Goal: Transaction & Acquisition: Purchase product/service

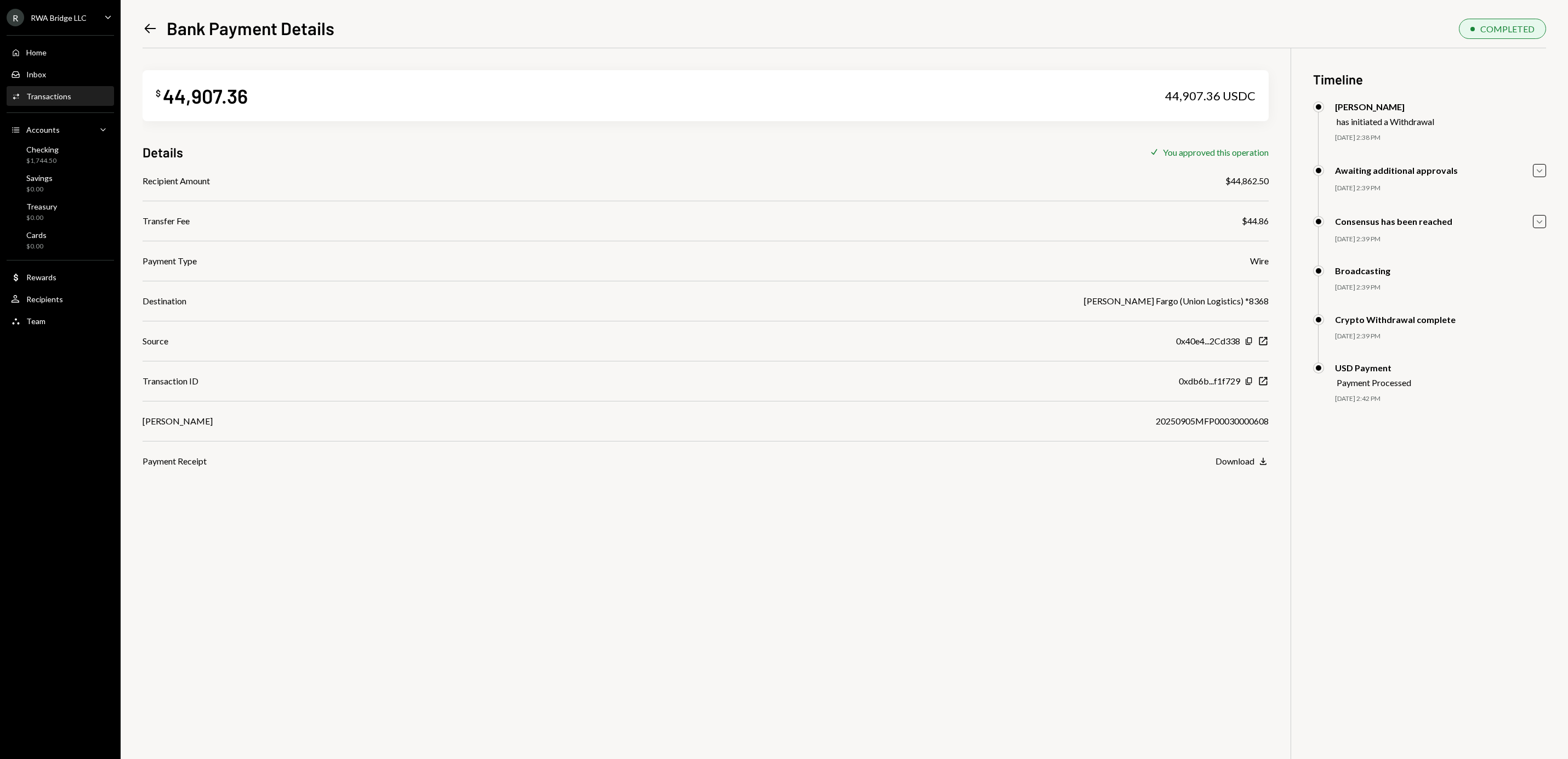
click at [71, 41] on div "Home Home Inbox Inbox Activities Transactions Accounts Accounts Caret Down Chec…" at bounding box center [60, 181] width 121 height 304
click at [58, 56] on div "Home Home" at bounding box center [60, 52] width 99 height 10
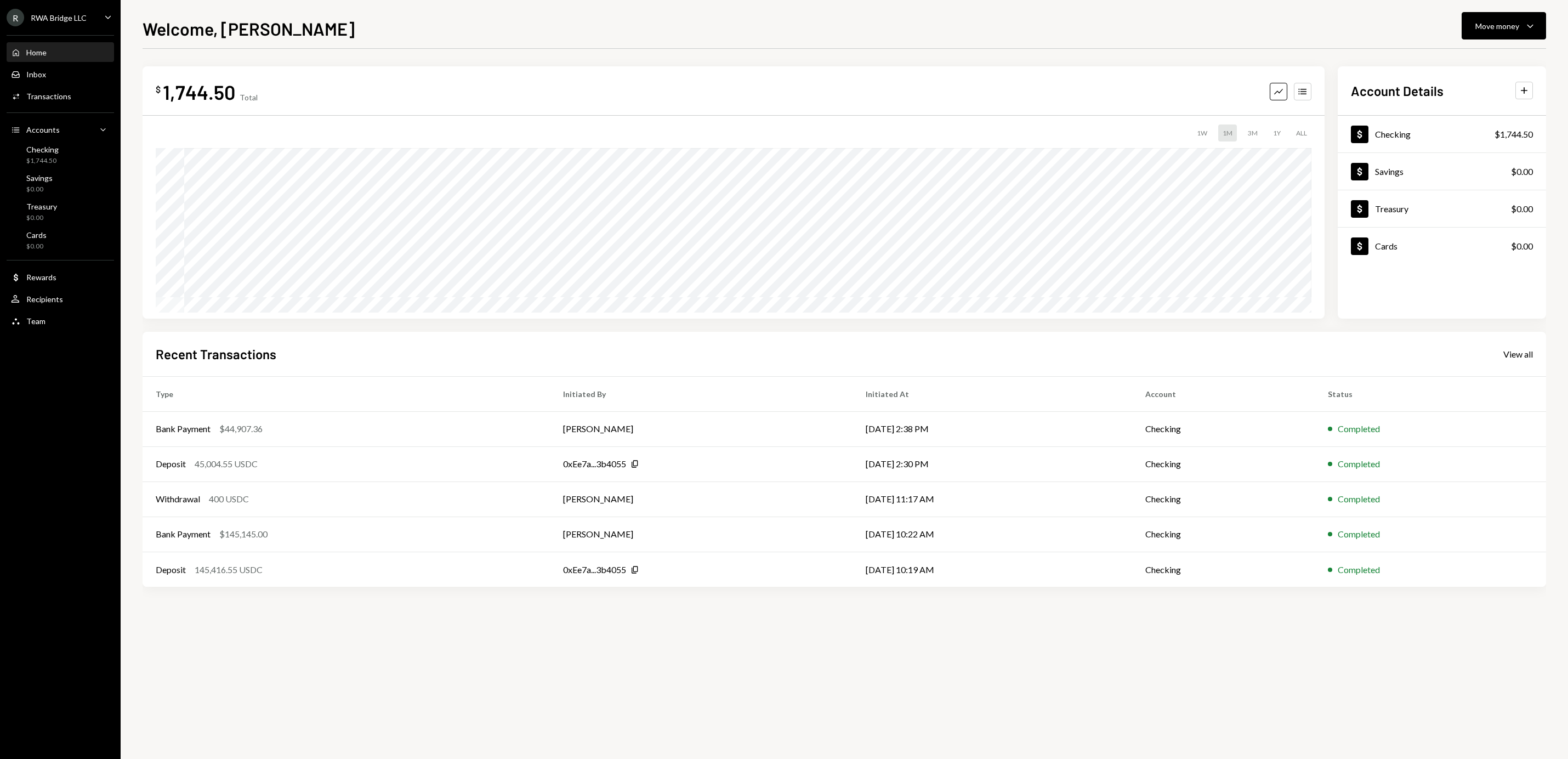
click at [41, 24] on div "R RWA Bridge LLC" at bounding box center [47, 17] width 80 height 18
click at [41, 23] on div "R RWA Bridge LLC" at bounding box center [47, 17] width 80 height 18
click at [240, 32] on h1 "Welcome, [PERSON_NAME]" at bounding box center [248, 29] width 212 height 22
click at [1486, 24] on div "Move money" at bounding box center [1497, 26] width 44 height 12
click at [1463, 50] on div "Withdraw Send" at bounding box center [1487, 59] width 110 height 25
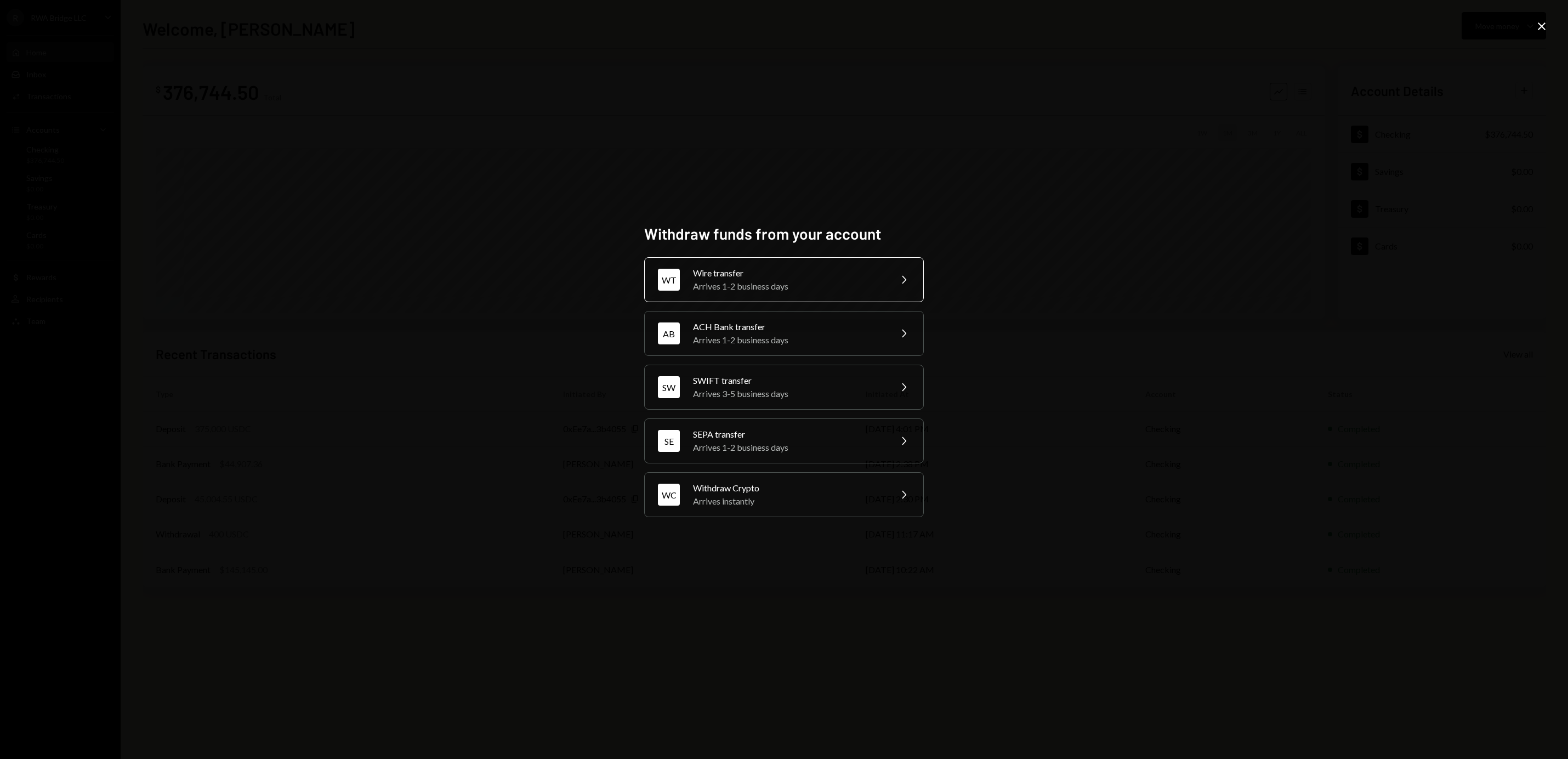
click at [838, 268] on div "Wire transfer" at bounding box center [788, 273] width 191 height 13
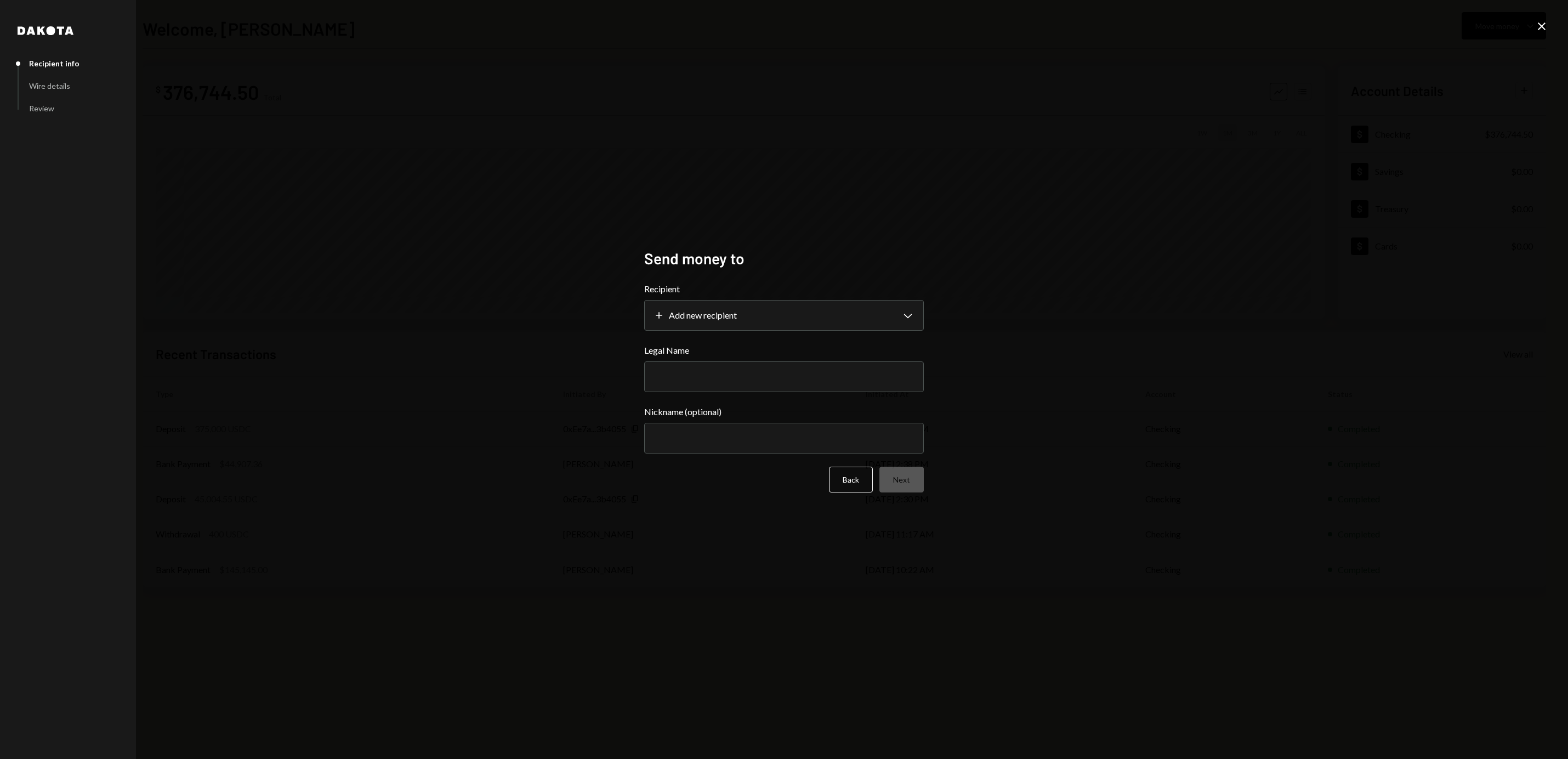
click at [1539, 27] on icon at bounding box center [1541, 26] width 8 height 8
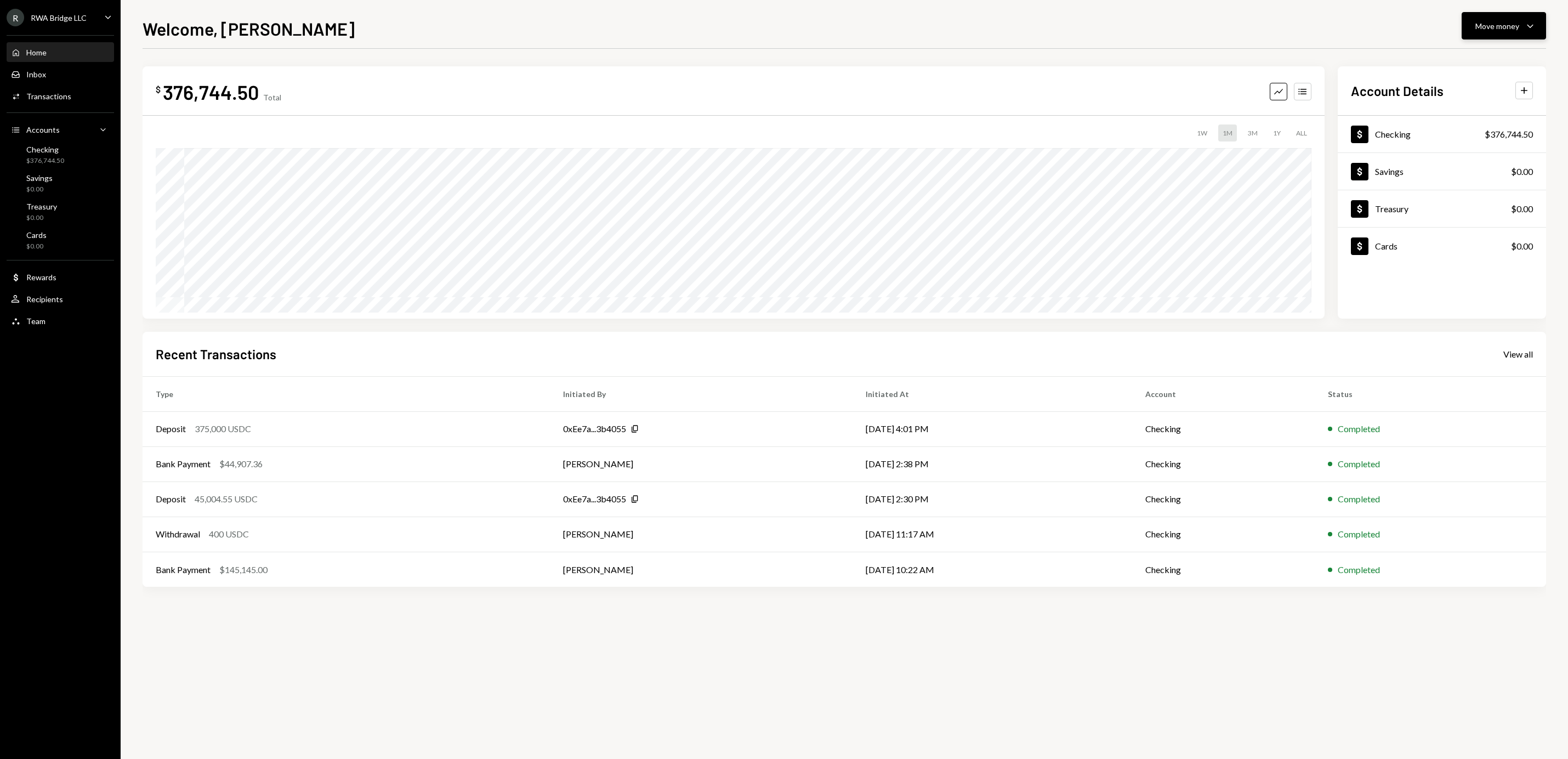
click at [1510, 29] on div "Move money" at bounding box center [1497, 26] width 44 height 12
click at [1457, 66] on div "Withdraw Send" at bounding box center [1487, 59] width 110 height 25
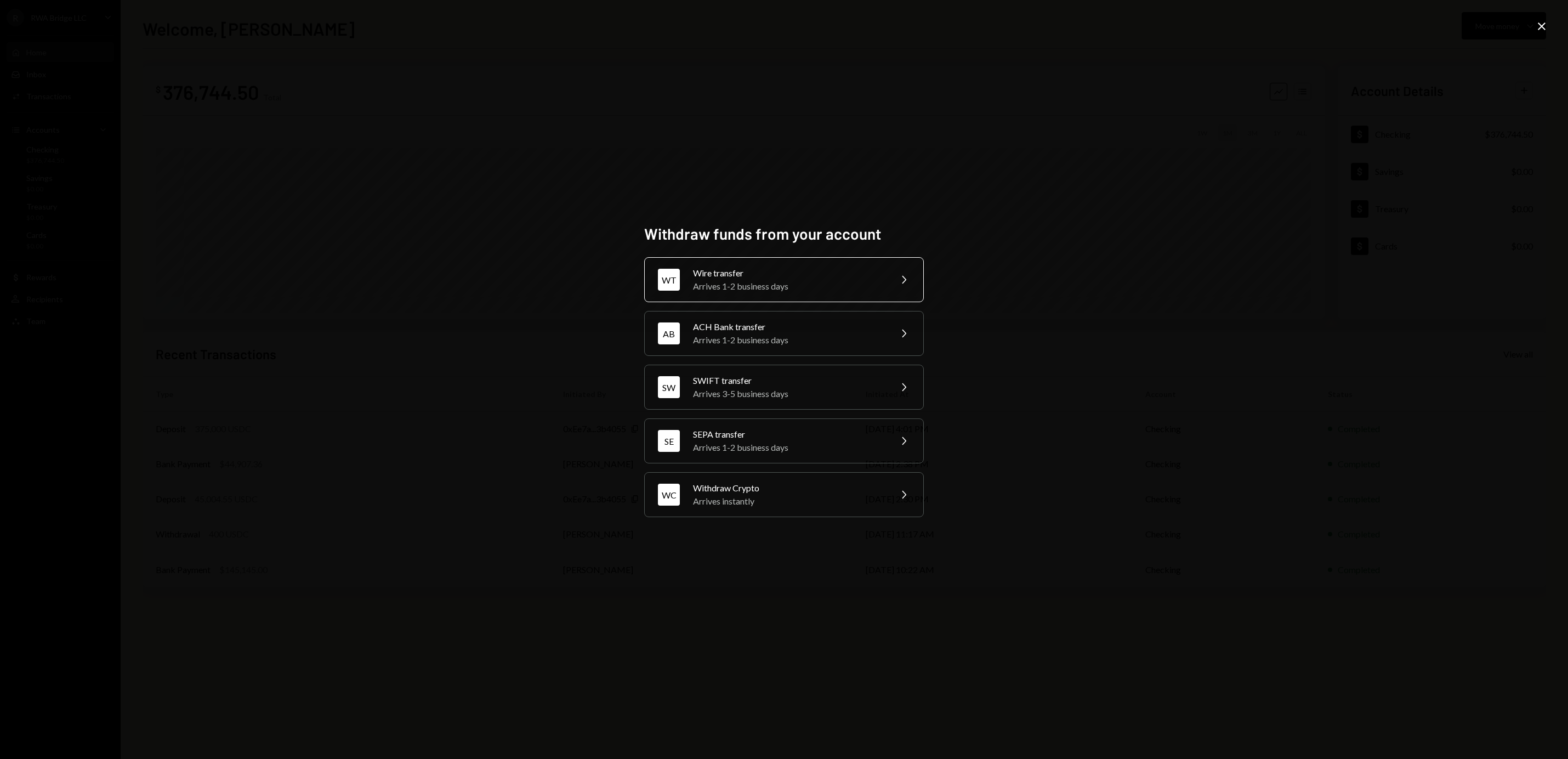
click at [823, 281] on div "Arrives 1-2 business days" at bounding box center [788, 286] width 191 height 13
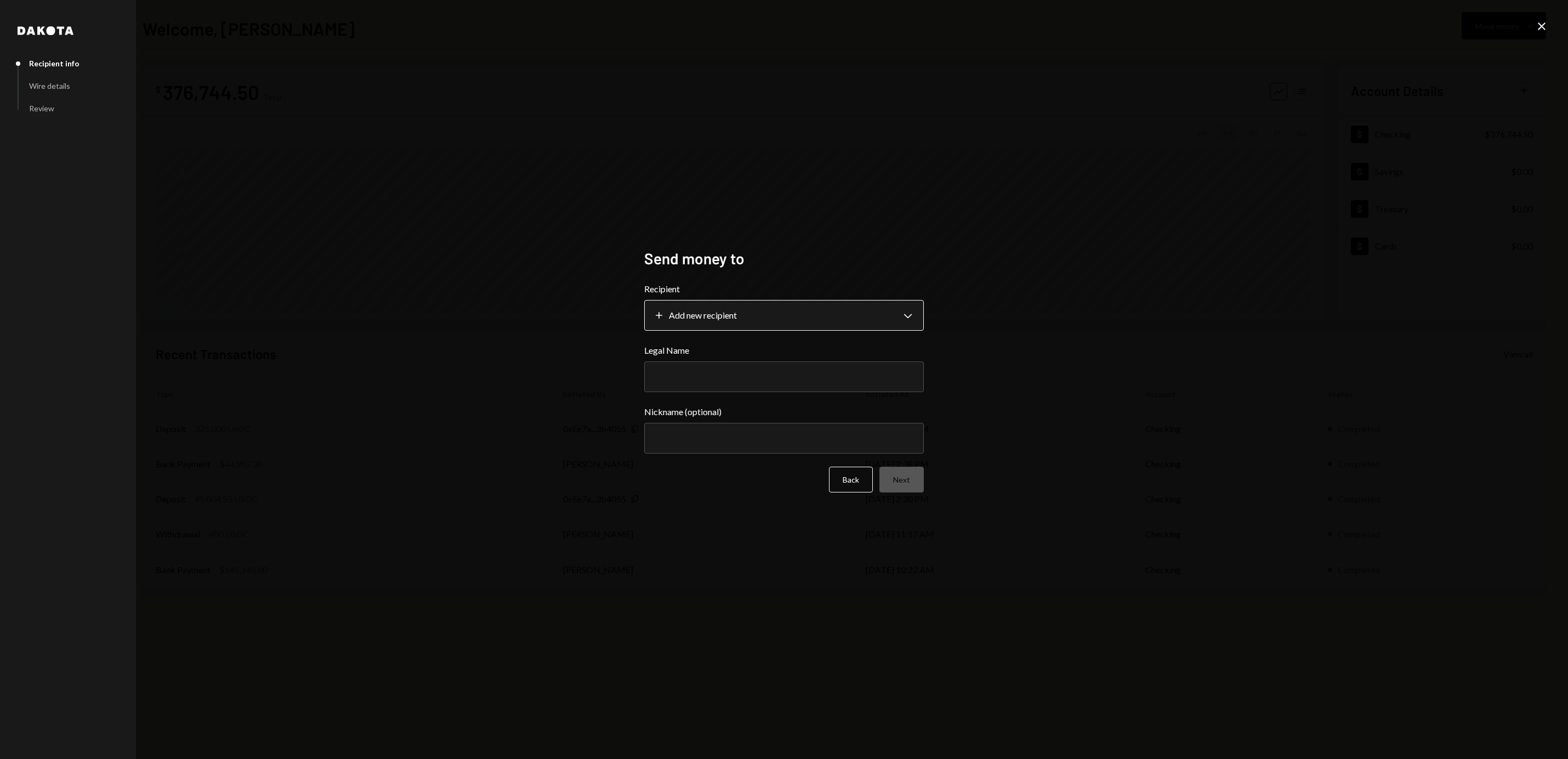
click at [860, 318] on body "R RWA Bridge LLC Caret Down Home Home Inbox Inbox Activities Transactions Accou…" at bounding box center [784, 379] width 1568 height 759
click at [986, 226] on div "**********" at bounding box center [784, 379] width 1568 height 759
click at [1540, 26] on icon "Close" at bounding box center [1542, 26] width 13 height 13
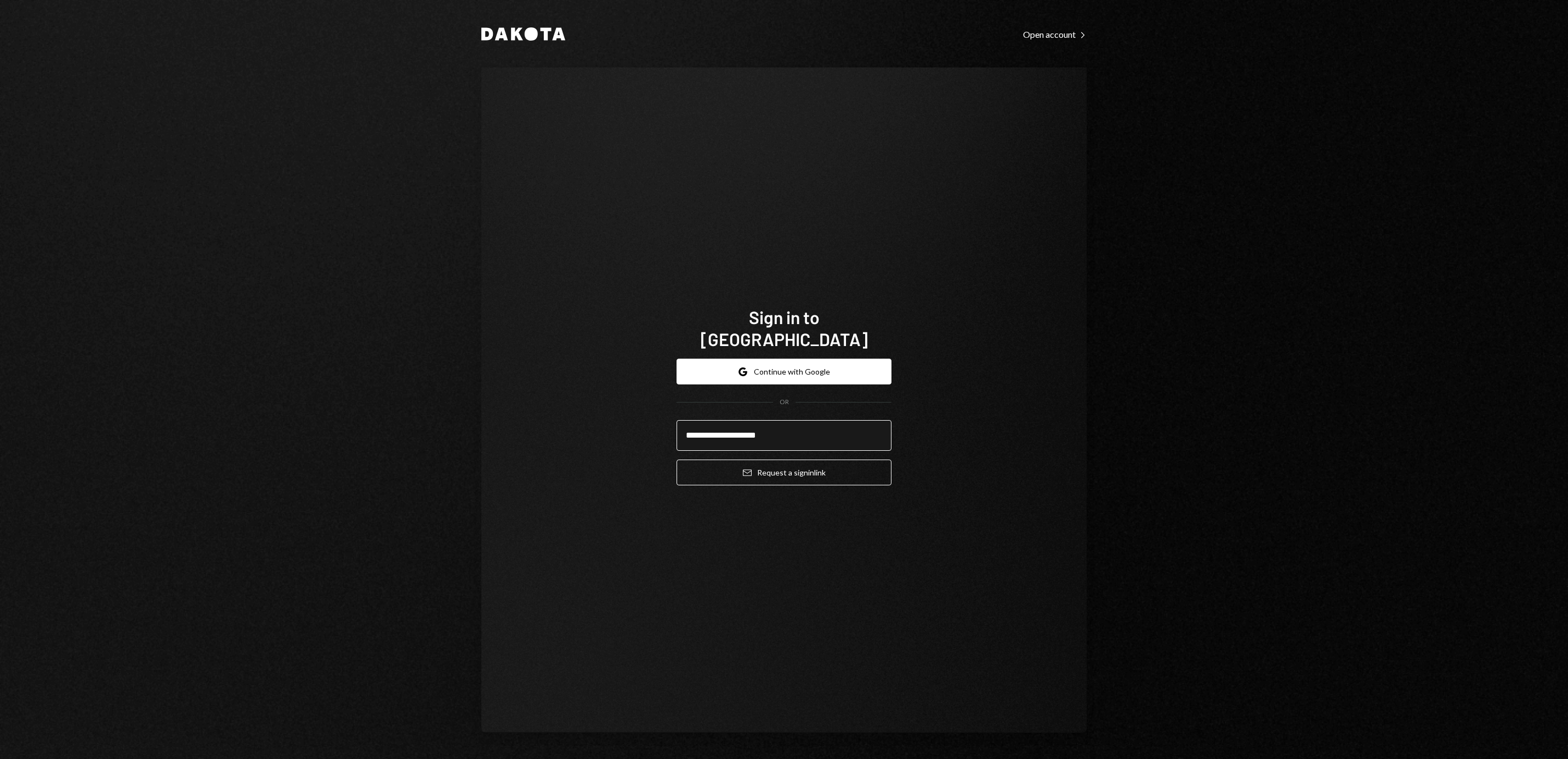
type input "**********"
click at [676, 460] on button "Email Request a sign in link" at bounding box center [783, 472] width 215 height 26
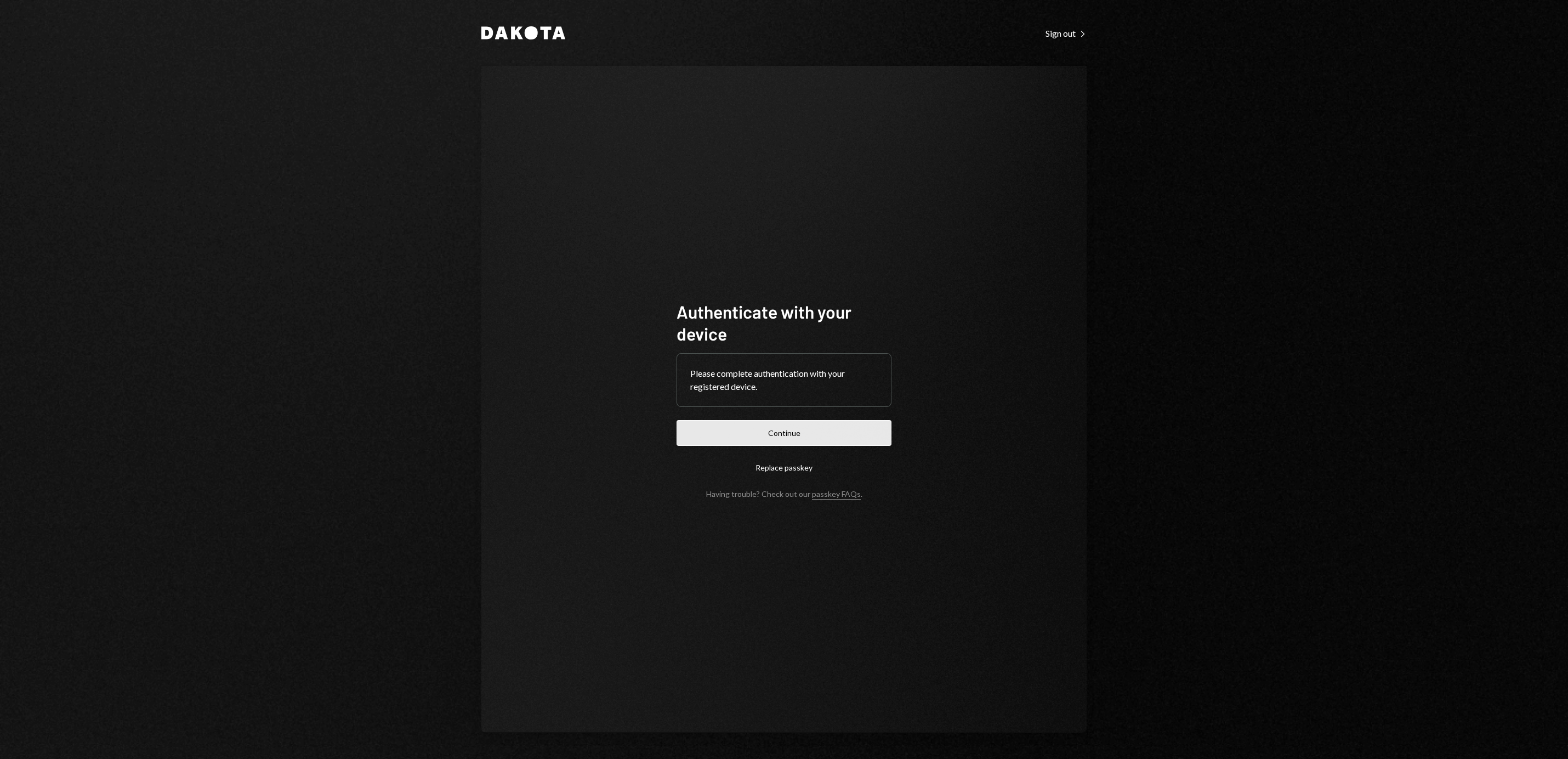
click at [793, 429] on button "Continue" at bounding box center [783, 433] width 215 height 26
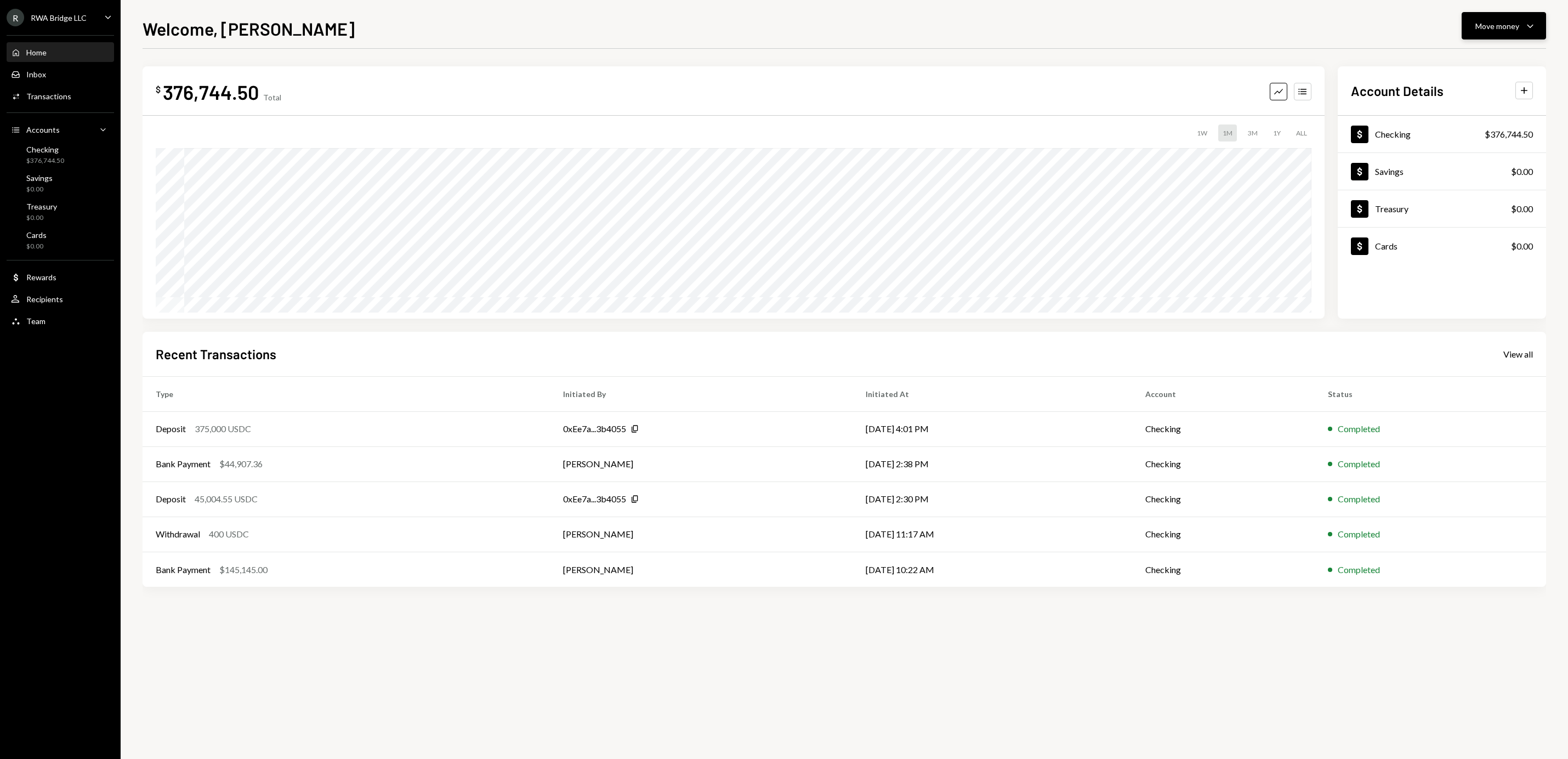
click at [1507, 24] on div "Move money" at bounding box center [1497, 26] width 44 height 12
click at [1467, 53] on div "Send" at bounding box center [1495, 58] width 80 height 12
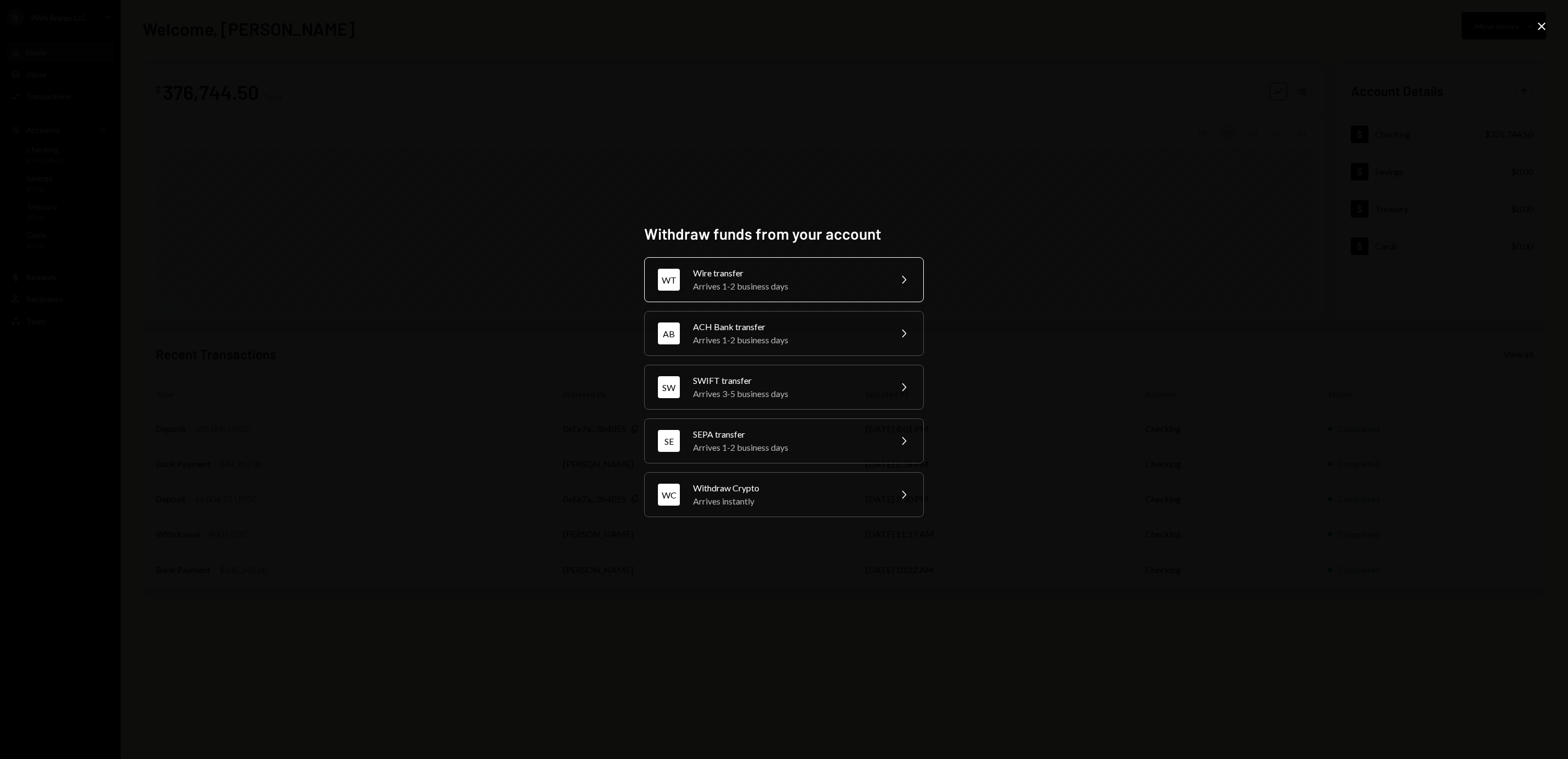
click at [787, 282] on div "Arrives 1-2 business days" at bounding box center [788, 286] width 191 height 13
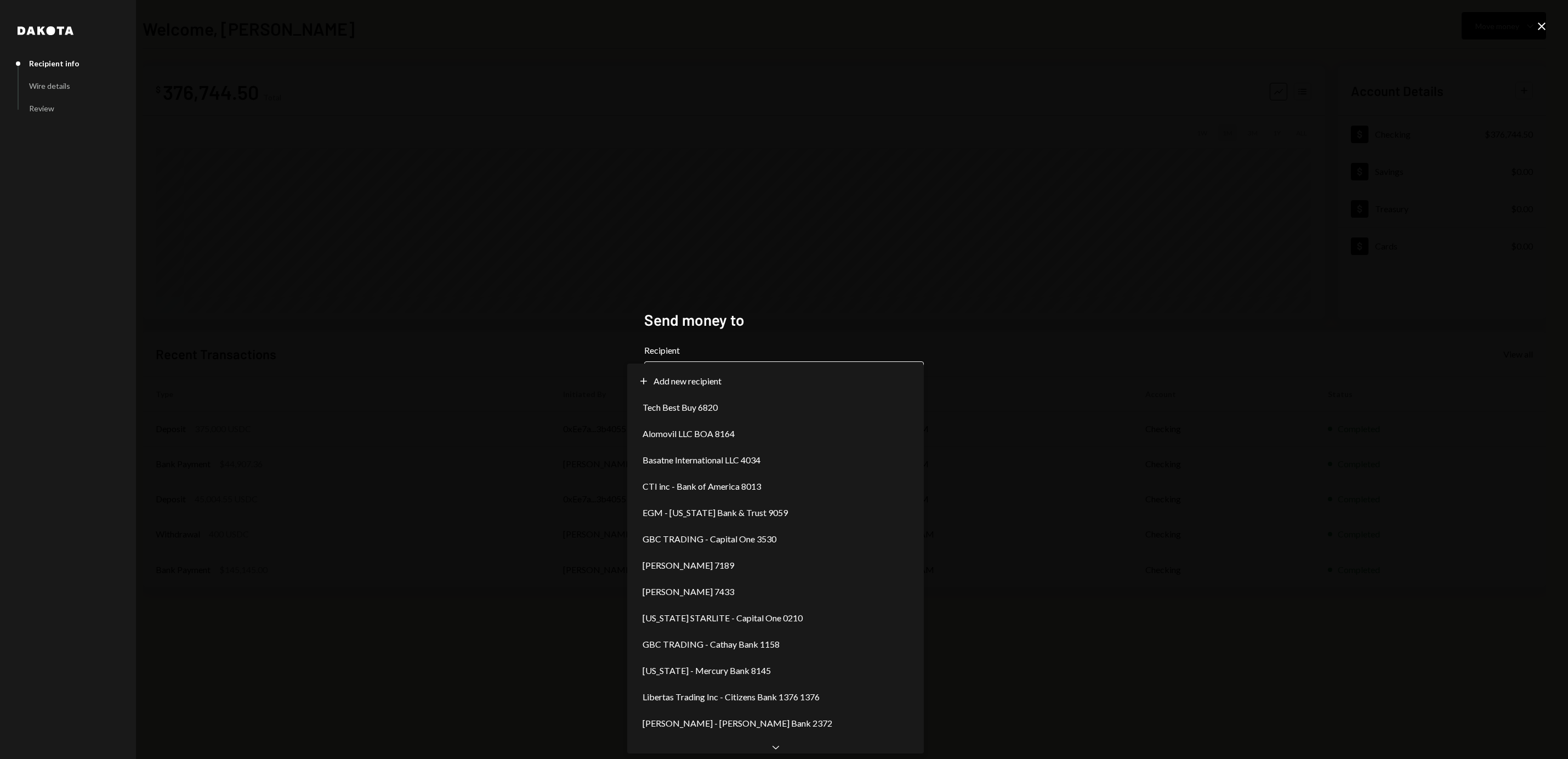
click at [758, 369] on body "**********" at bounding box center [784, 379] width 1568 height 759
select select "**********"
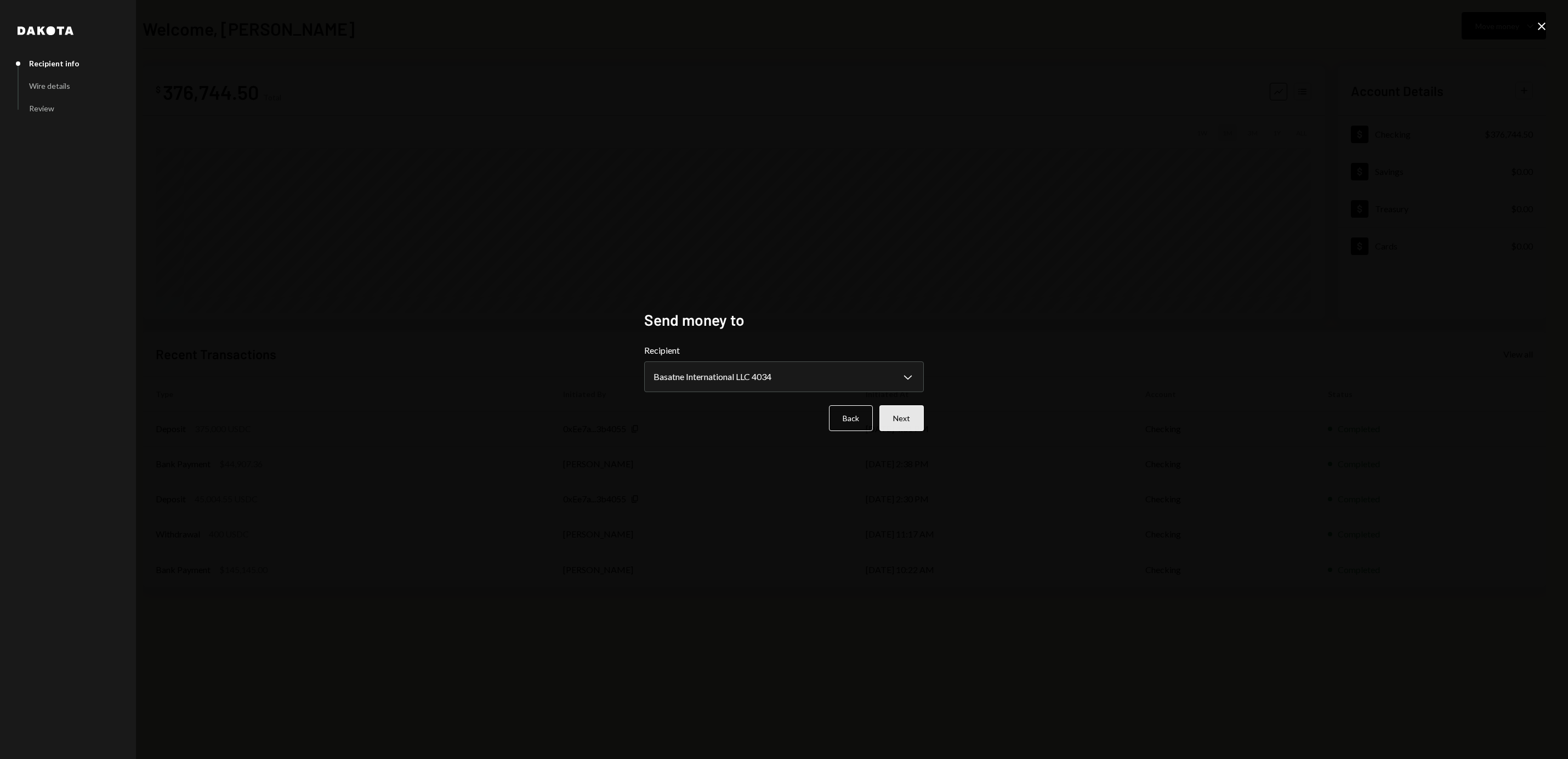
click at [909, 417] on button "Next" at bounding box center [901, 418] width 44 height 26
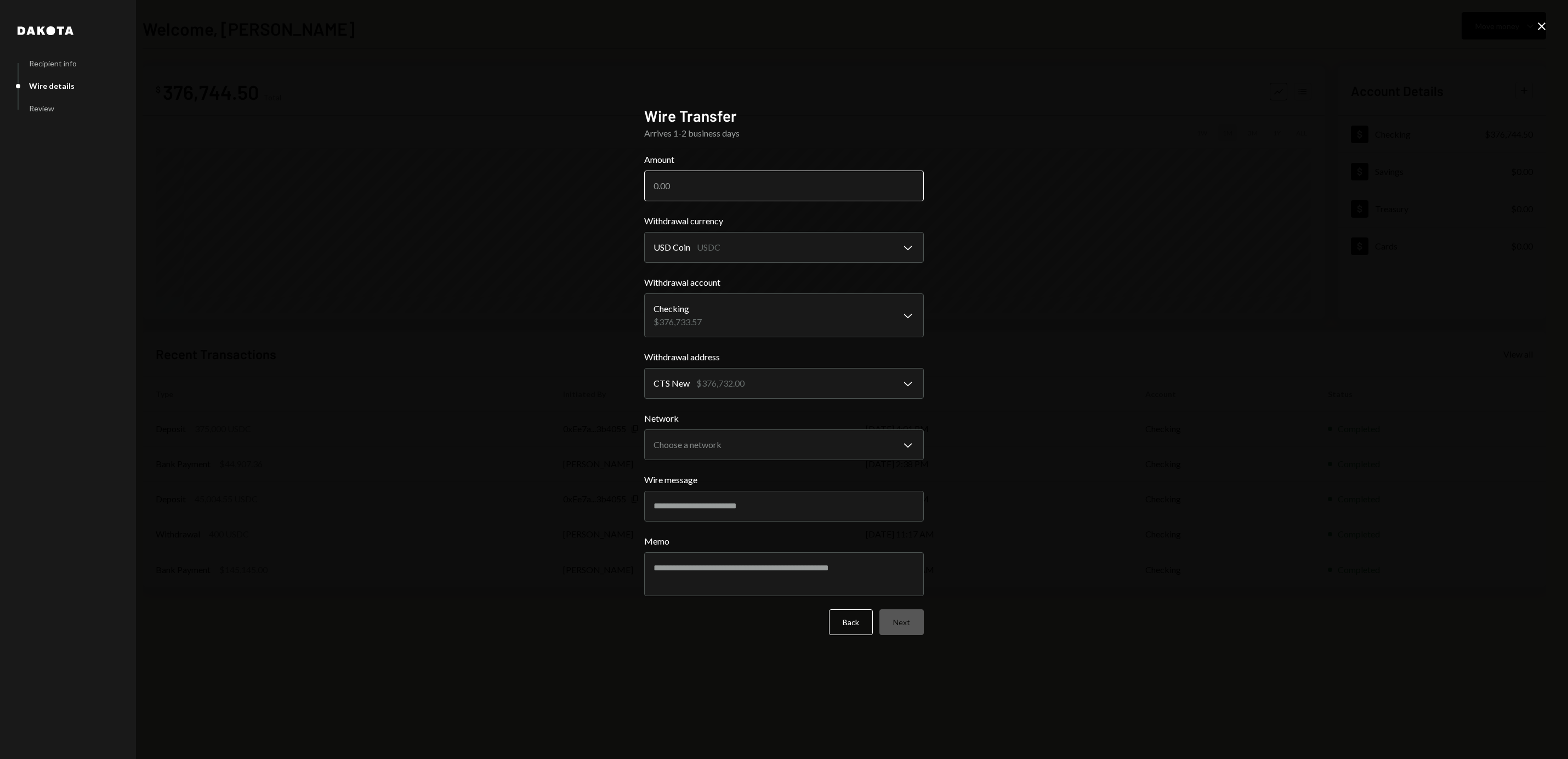
click at [723, 171] on input "Amount" at bounding box center [783, 186] width 279 height 30
paste input "374225.00"
type input "374225.00"
click at [747, 431] on body "R RWA Bridge LLC Caret Down Home Home Inbox Inbox Activities Transactions Accou…" at bounding box center [784, 379] width 1568 height 759
select select "**********"
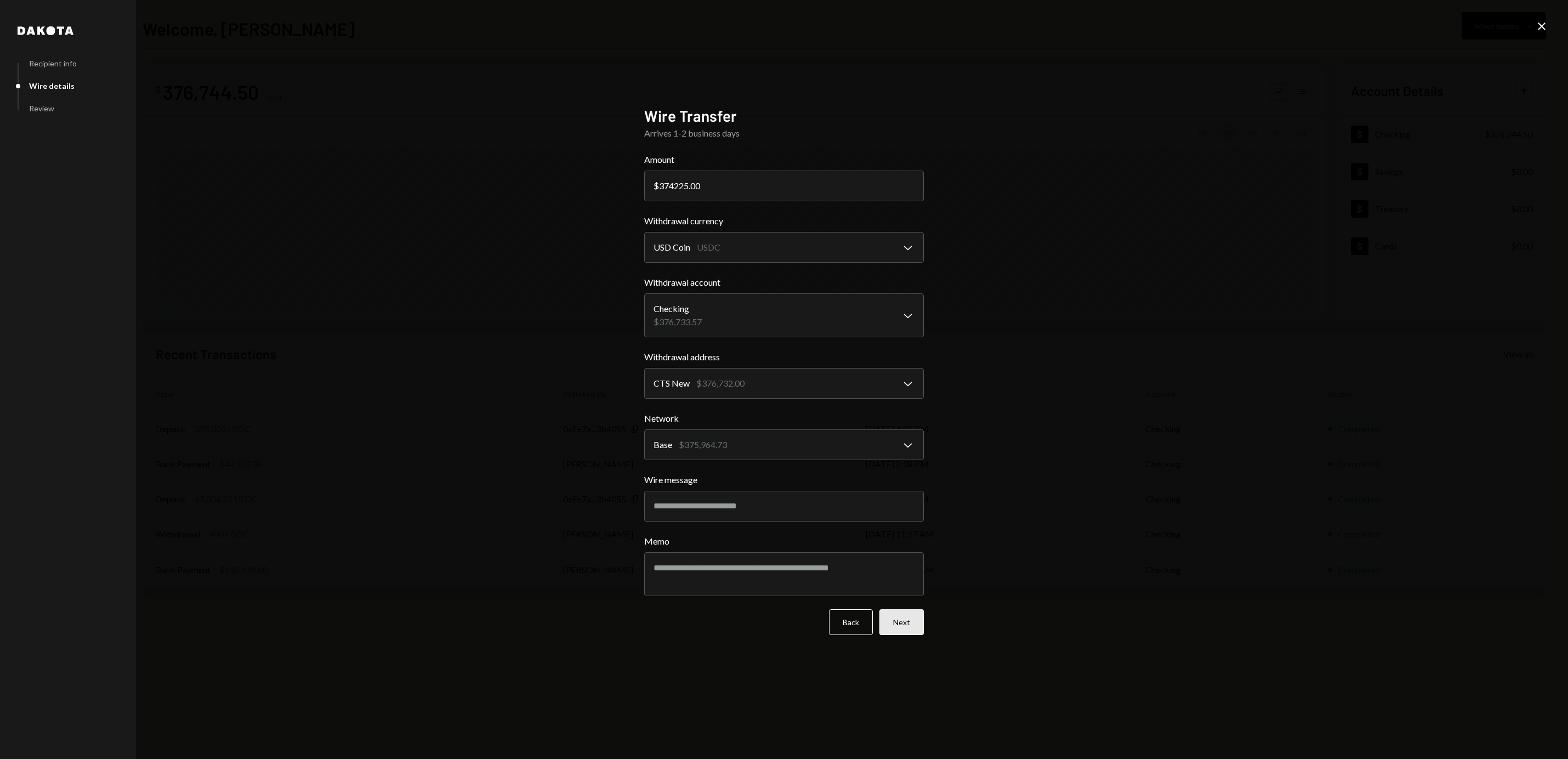
click at [893, 621] on button "Next" at bounding box center [901, 622] width 44 height 26
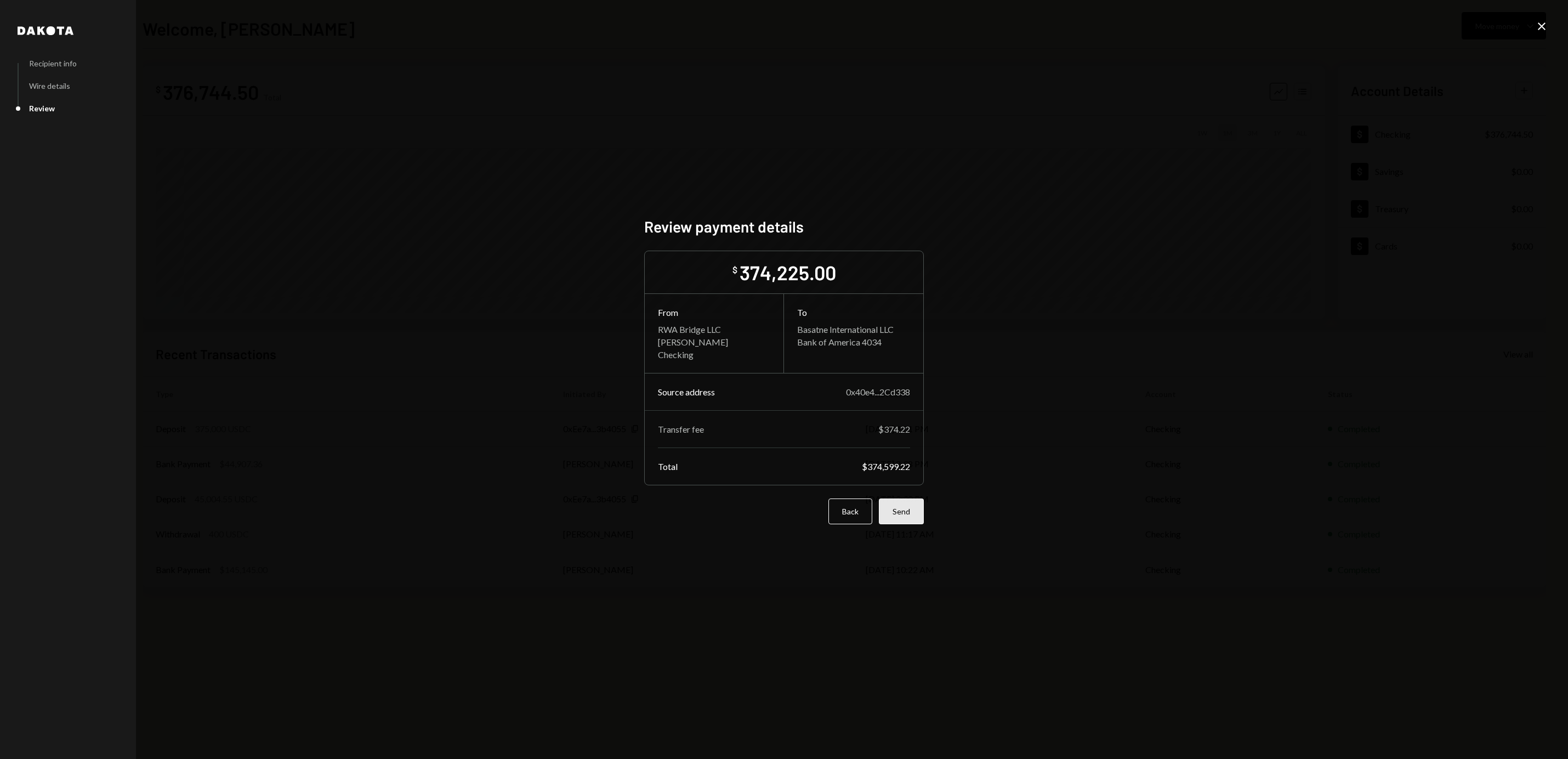
click at [915, 508] on button "Send" at bounding box center [901, 511] width 45 height 26
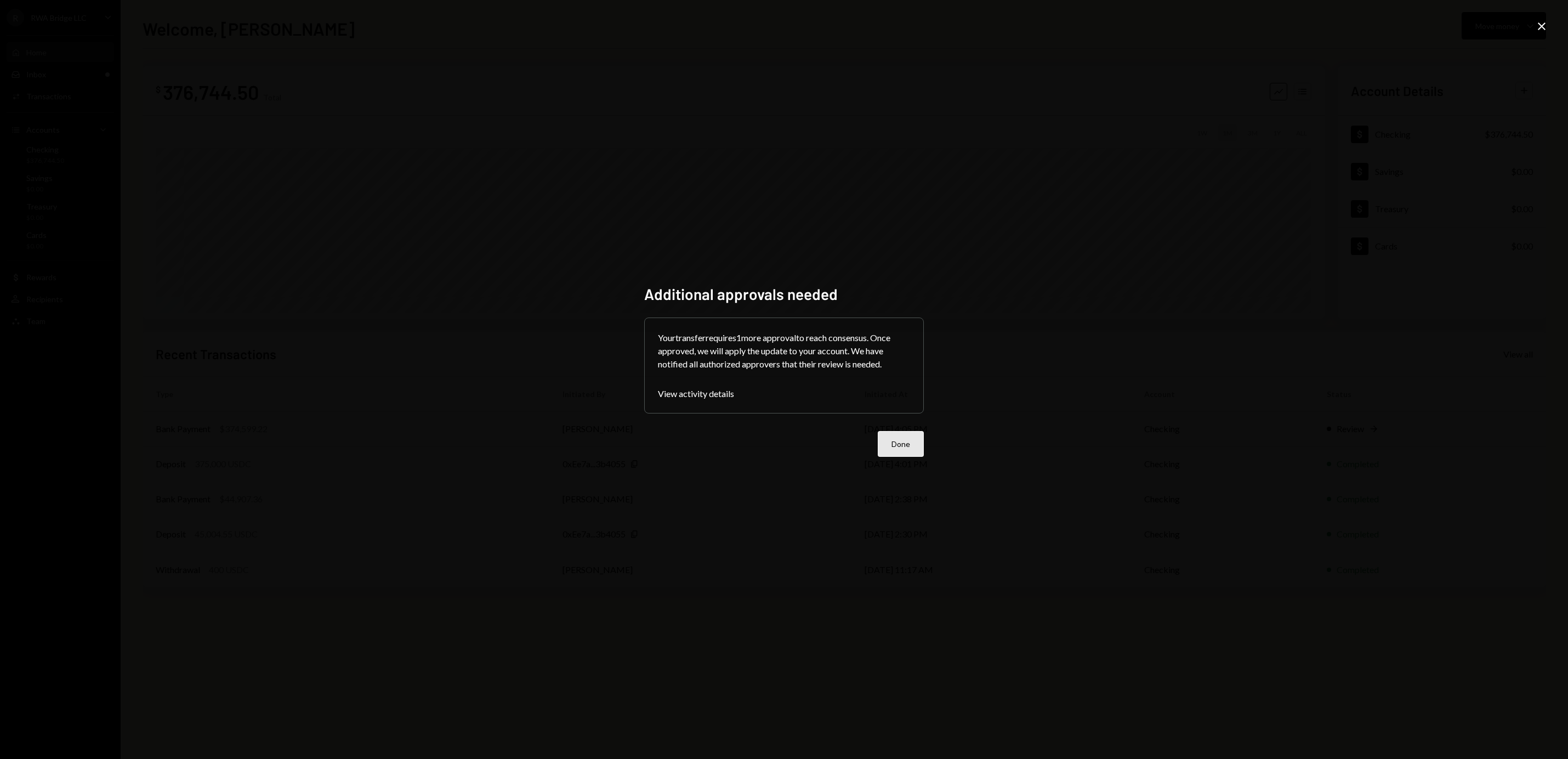
click at [896, 433] on button "Done" at bounding box center [901, 444] width 46 height 26
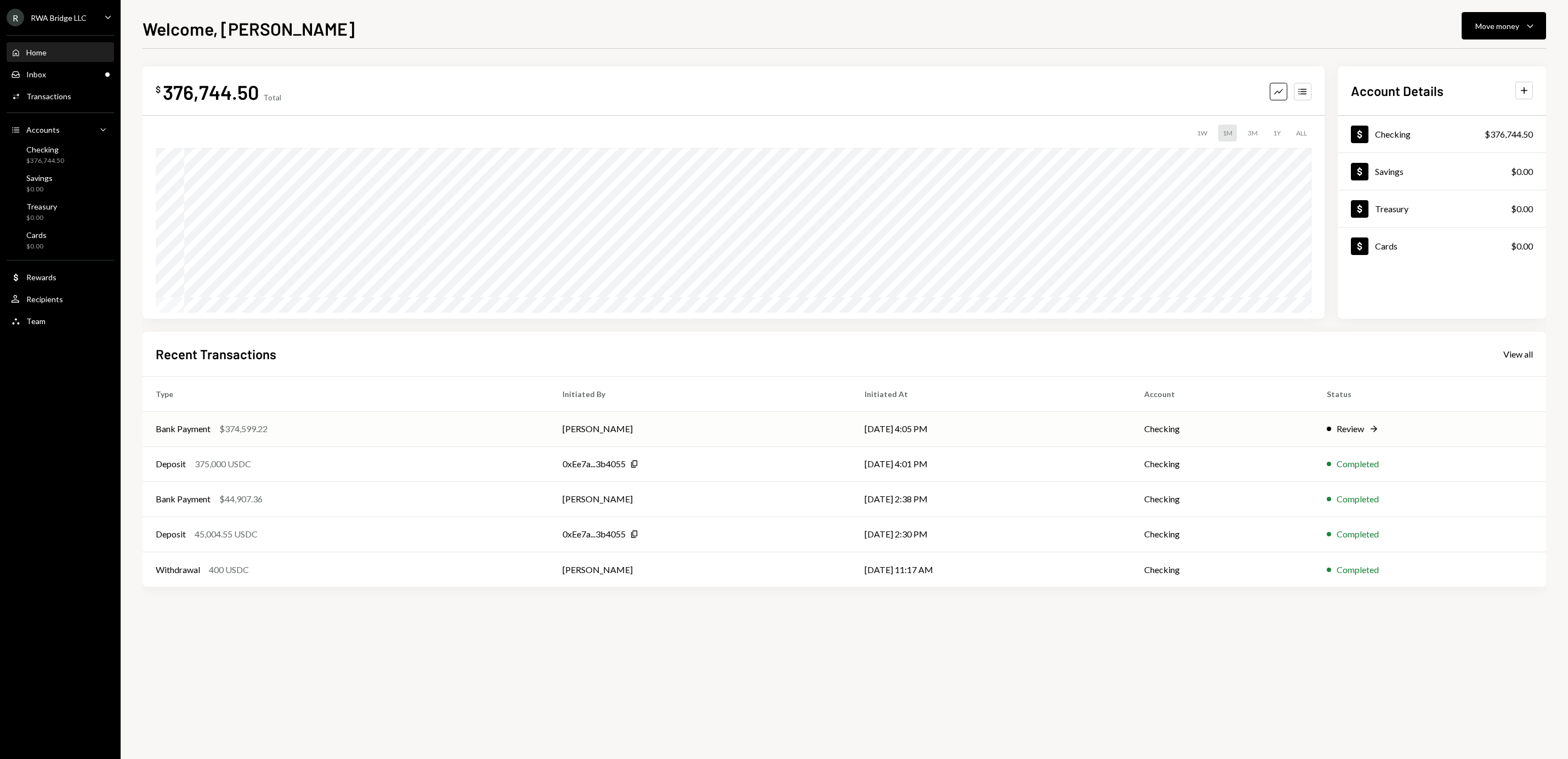
click at [892, 433] on td "[DATE] 4:05 PM" at bounding box center [991, 429] width 279 height 35
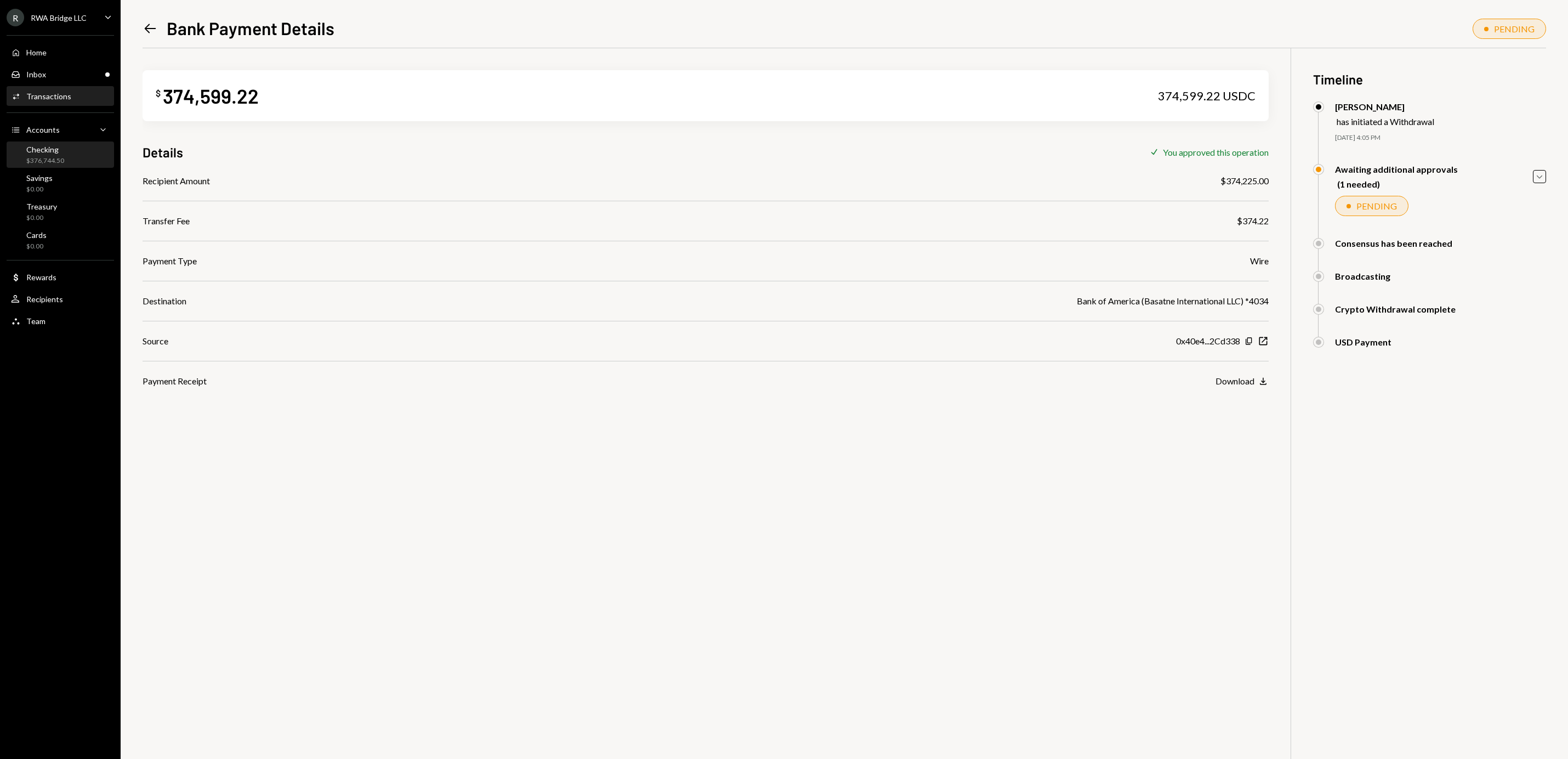
click at [55, 166] on div "Checking $376,744.50" at bounding box center [60, 155] width 99 height 25
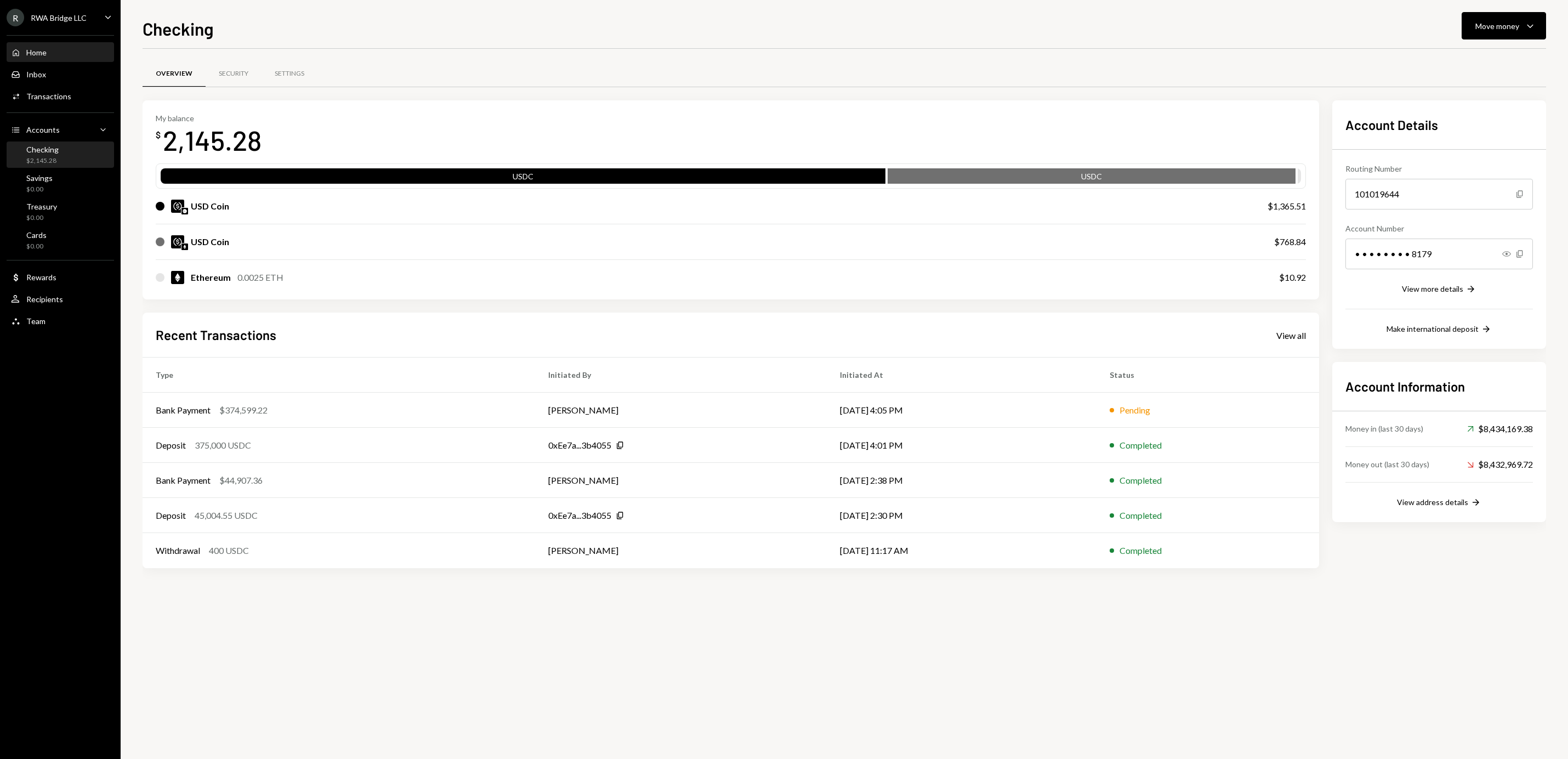
click at [69, 54] on div "Home Home" at bounding box center [60, 52] width 99 height 10
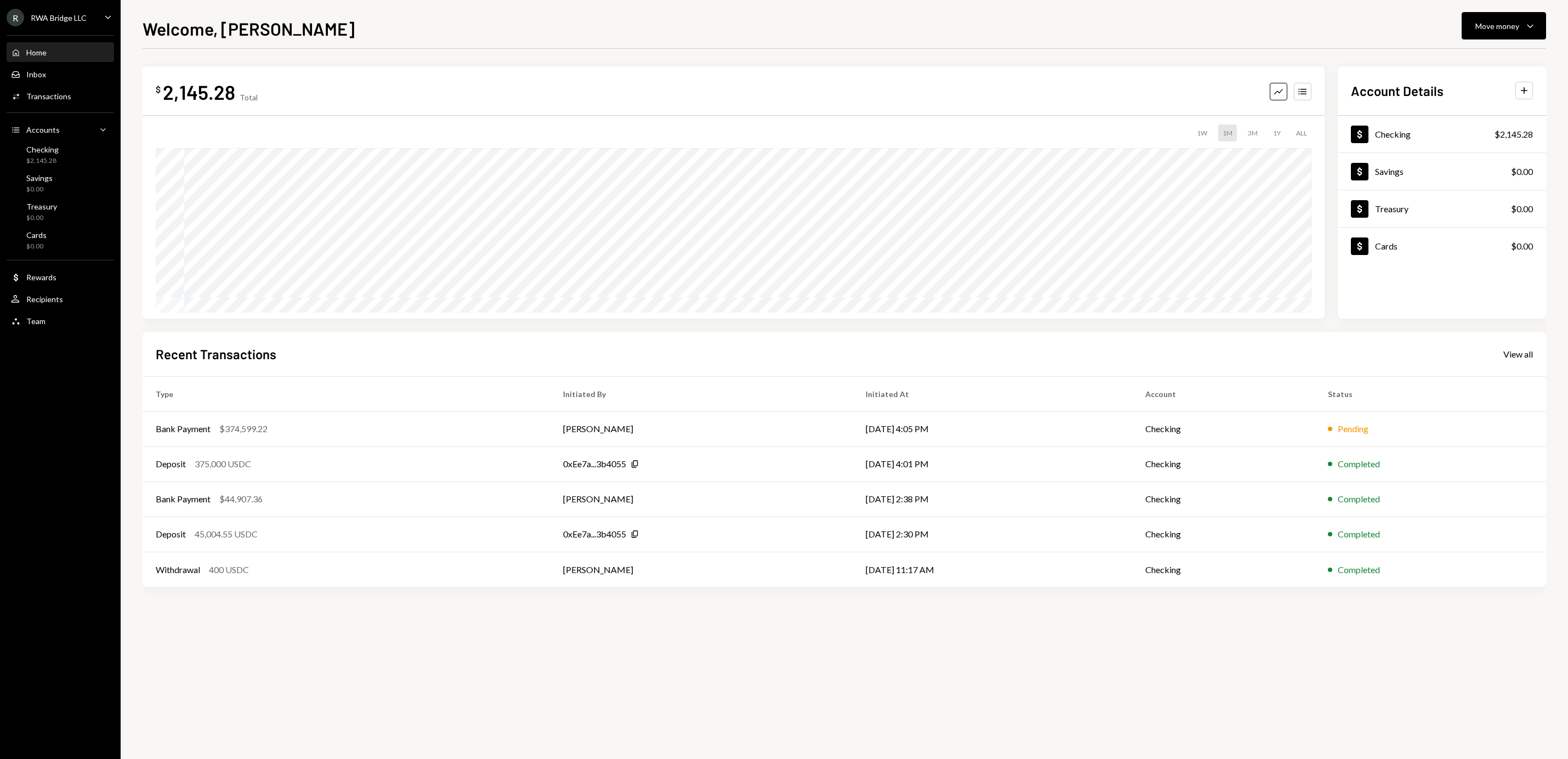
click at [84, 25] on div "R RWA Bridge LLC" at bounding box center [47, 17] width 80 height 18
click at [68, 24] on div "R RWA Bridge LLC" at bounding box center [47, 17] width 80 height 18
click at [68, 21] on div "RWA Bridge LLC" at bounding box center [58, 18] width 56 height 9
click at [38, 163] on button "Sign out" at bounding box center [77, 170] width 130 height 19
